Goal: Task Accomplishment & Management: Manage account settings

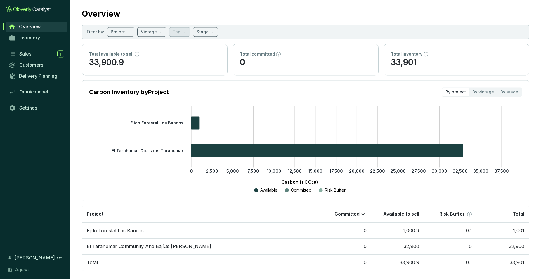
scroll to position [17, 0]
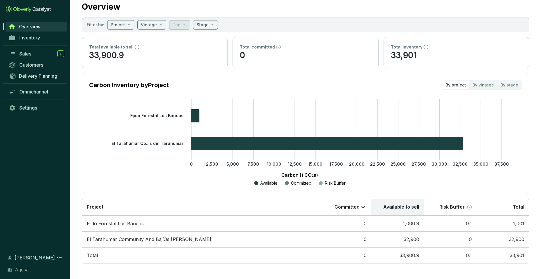
click at [410, 208] on th "Available to sell" at bounding box center [398, 207] width 53 height 17
click at [410, 240] on td "32,900" at bounding box center [398, 240] width 53 height 16
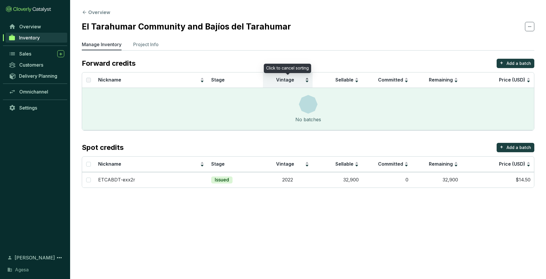
click at [307, 82] on div "Vintage" at bounding box center [288, 80] width 43 height 7
click at [306, 79] on div "Vintage" at bounding box center [288, 80] width 43 height 7
click at [284, 80] on span "Vintage" at bounding box center [285, 80] width 18 height 6
click at [254, 111] on div "No batches" at bounding box center [308, 109] width 452 height 42
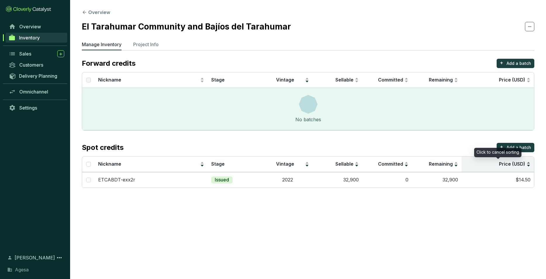
click at [529, 166] on div "Price (USD)" at bounding box center [497, 164] width 65 height 7
click at [528, 162] on div "Price (USD)" at bounding box center [497, 164] width 65 height 7
click at [521, 179] on td "$14.50" at bounding box center [498, 179] width 73 height 15
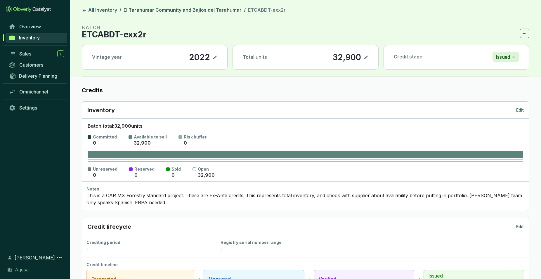
click at [366, 58] on icon at bounding box center [367, 58] width 4 height 4
drag, startPoint x: 326, startPoint y: 61, endPoint x: 320, endPoint y: 63, distance: 6.4
click at [304, 71] on section "BATCH ETCABDT-exx2r Vintage year [DATE] Total units 32,900 Credit stage Issued" at bounding box center [306, 50] width 448 height 53
drag, startPoint x: 324, startPoint y: 58, endPoint x: 351, endPoint y: 55, distance: 27.9
click at [351, 55] on div "32,900" at bounding box center [338, 57] width 31 height 10
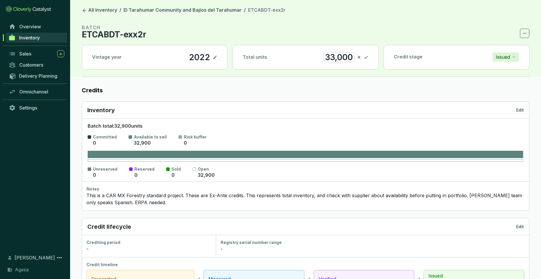
click at [367, 57] on icon at bounding box center [367, 57] width 4 height 3
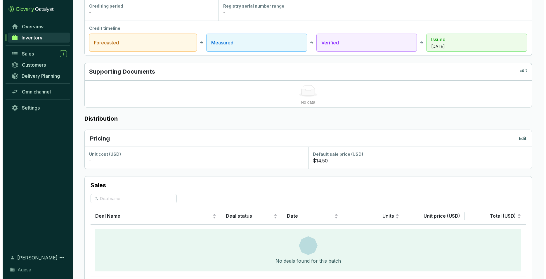
scroll to position [239, 0]
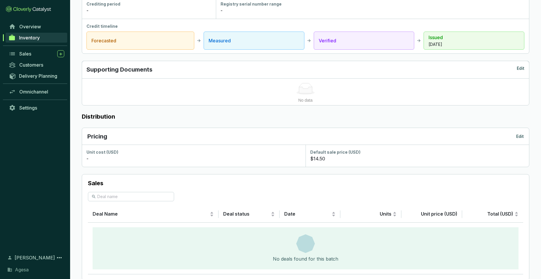
click at [321, 158] on p "$14.50" at bounding box center [317, 158] width 15 height 7
click at [335, 155] on div "Default sale price (USD)" at bounding box center [417, 152] width 215 height 6
click at [441, 214] on span "Unit price (USD)" at bounding box center [439, 214] width 37 height 6
click at [522, 136] on p "Edit" at bounding box center [521, 137] width 8 height 6
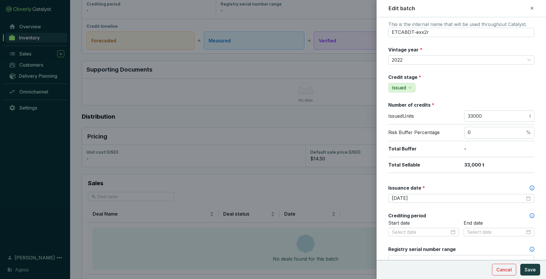
scroll to position [0, 0]
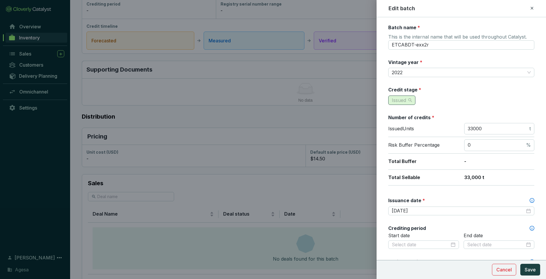
click at [410, 101] on span "Issued" at bounding box center [402, 100] width 20 height 9
click at [450, 100] on div "Credit stage * Issued" at bounding box center [462, 96] width 146 height 18
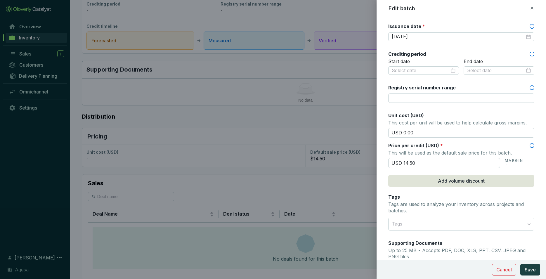
scroll to position [175, 0]
drag, startPoint x: 403, startPoint y: 161, endPoint x: 417, endPoint y: 161, distance: 14.6
click at [417, 161] on input "USD 14.50" at bounding box center [445, 162] width 112 height 10
type input "USD 17.00"
click at [475, 191] on div "Batch name * This is the internal name that will be used throughout Catalyst. E…" at bounding box center [462, 97] width 146 height 497
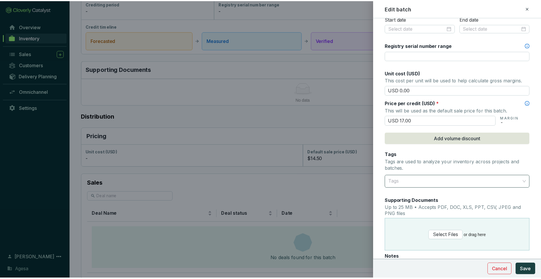
scroll to position [277, 0]
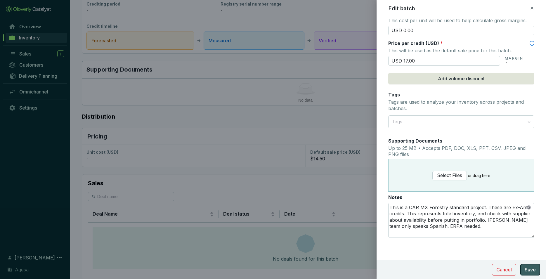
click at [528, 269] on span "Save" at bounding box center [530, 269] width 11 height 7
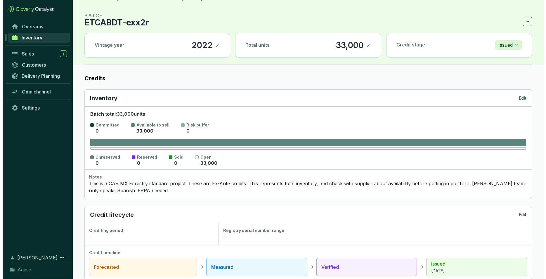
scroll to position [0, 0]
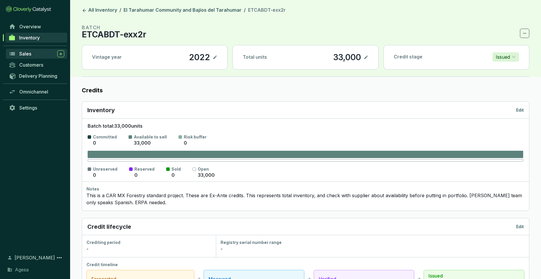
click at [23, 56] on span "Sales" at bounding box center [25, 54] width 12 height 6
